Goal: Task Accomplishment & Management: Use online tool/utility

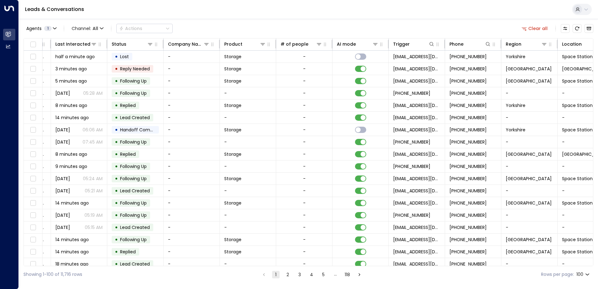
scroll to position [0, 128]
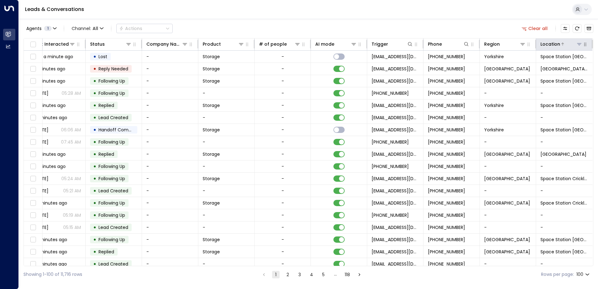
click at [578, 45] on icon at bounding box center [579, 44] width 5 height 5
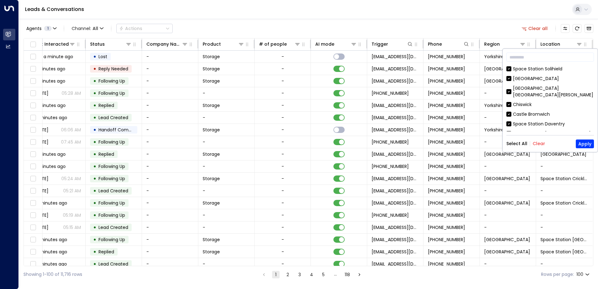
click at [539, 143] on button "Clear" at bounding box center [539, 143] width 13 height 5
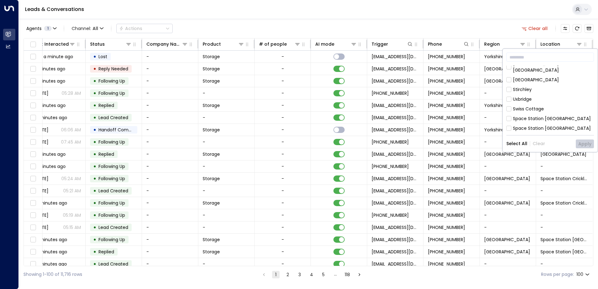
scroll to position [282, 0]
click at [583, 144] on button "Apply" at bounding box center [585, 144] width 18 height 9
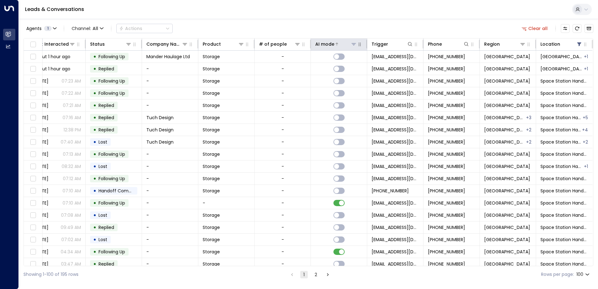
click at [335, 44] on icon at bounding box center [337, 44] width 4 height 4
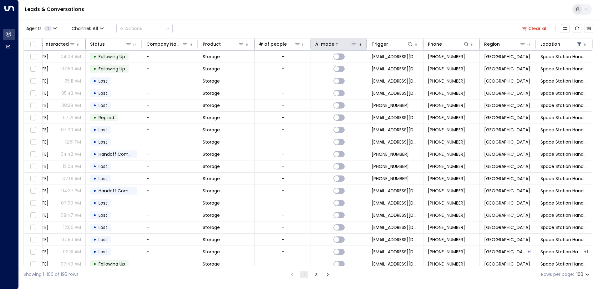
click at [335, 44] on icon at bounding box center [337, 44] width 4 height 4
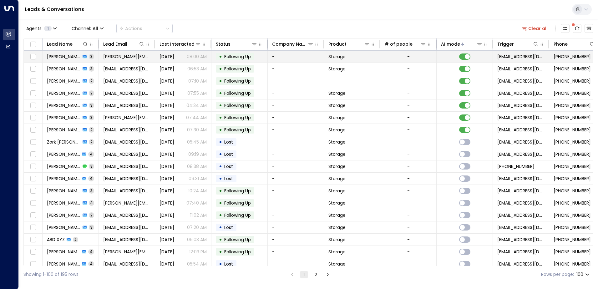
click at [98, 54] on td "[PERSON_NAME] 3" at bounding box center [71, 57] width 56 height 12
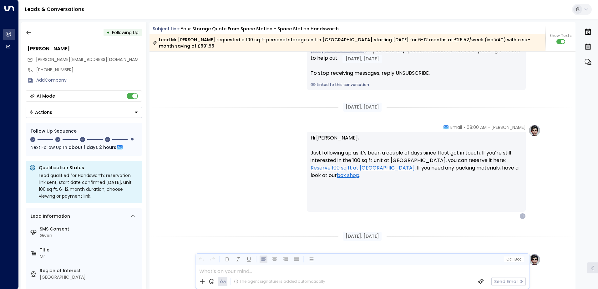
scroll to position [821, 0]
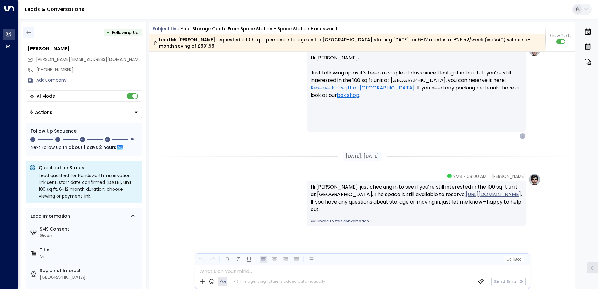
click at [30, 33] on icon "button" at bounding box center [28, 33] width 5 height 4
